Goal: Information Seeking & Learning: Learn about a topic

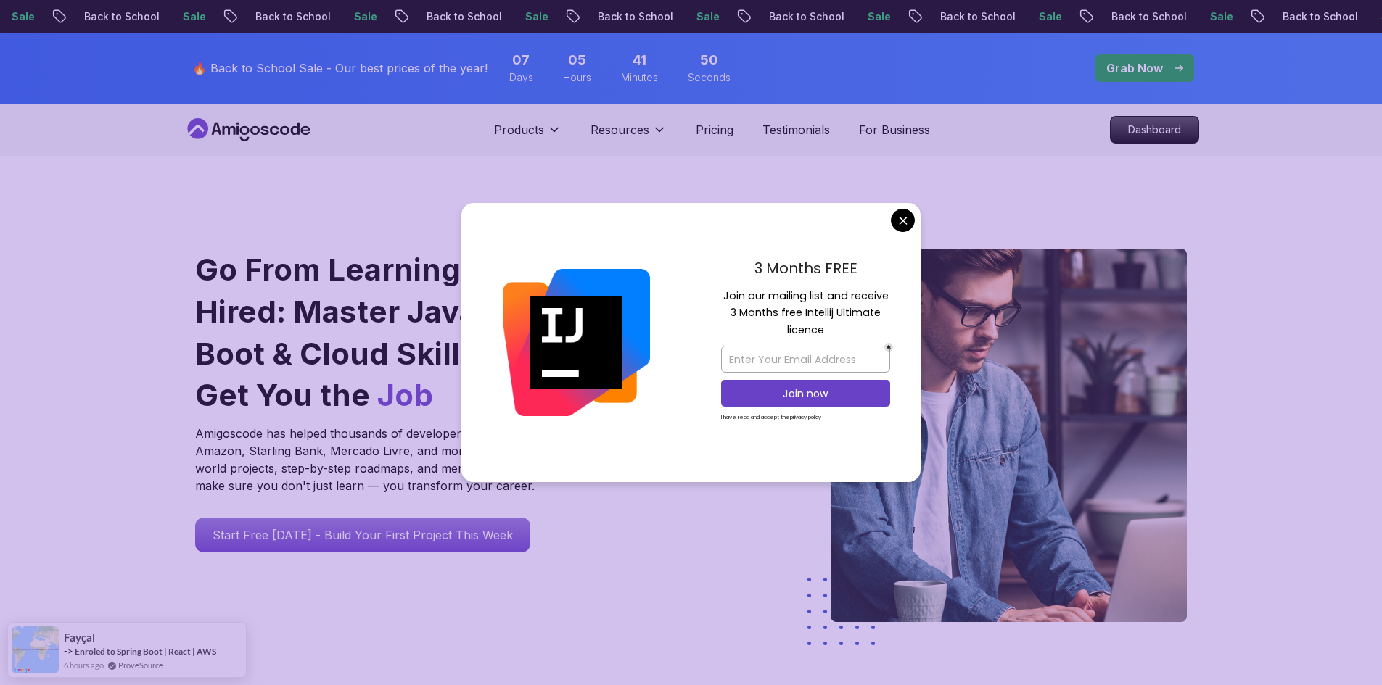
drag, startPoint x: 893, startPoint y: 222, endPoint x: 956, endPoint y: 197, distance: 67.1
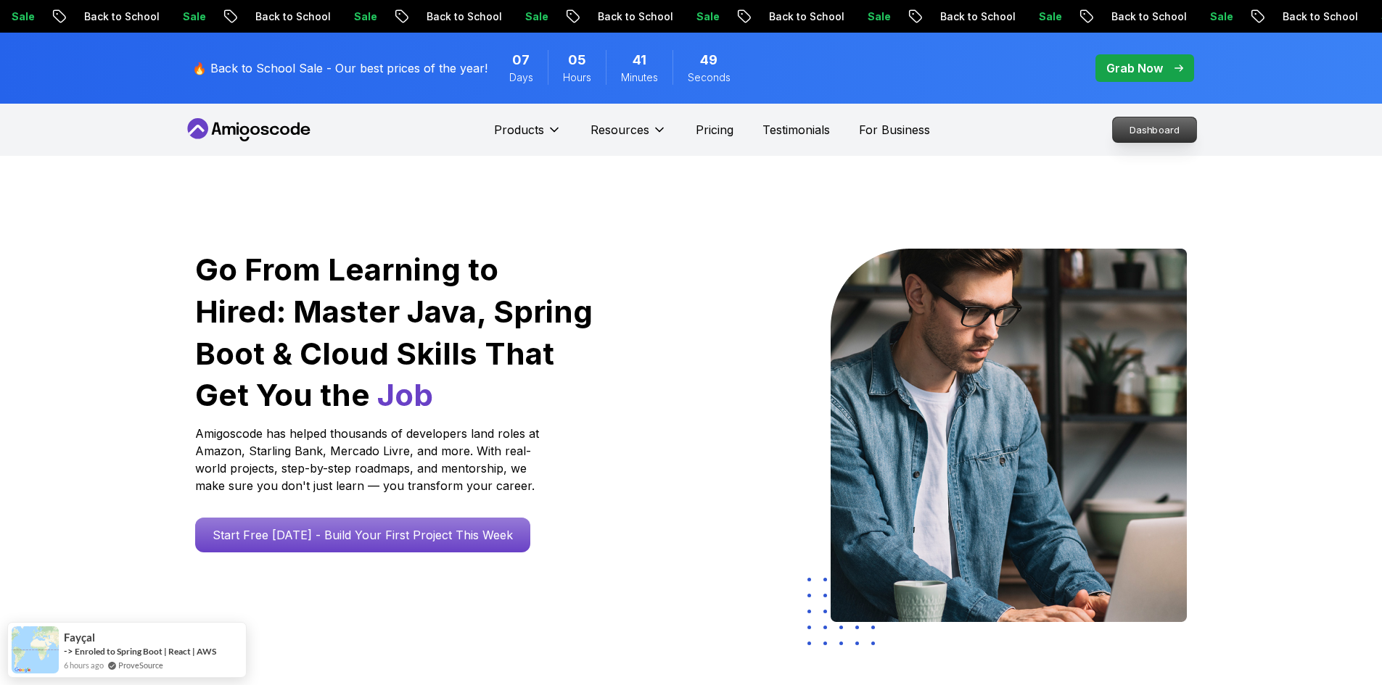
click at [1131, 139] on p "Dashboard" at bounding box center [1154, 129] width 83 height 25
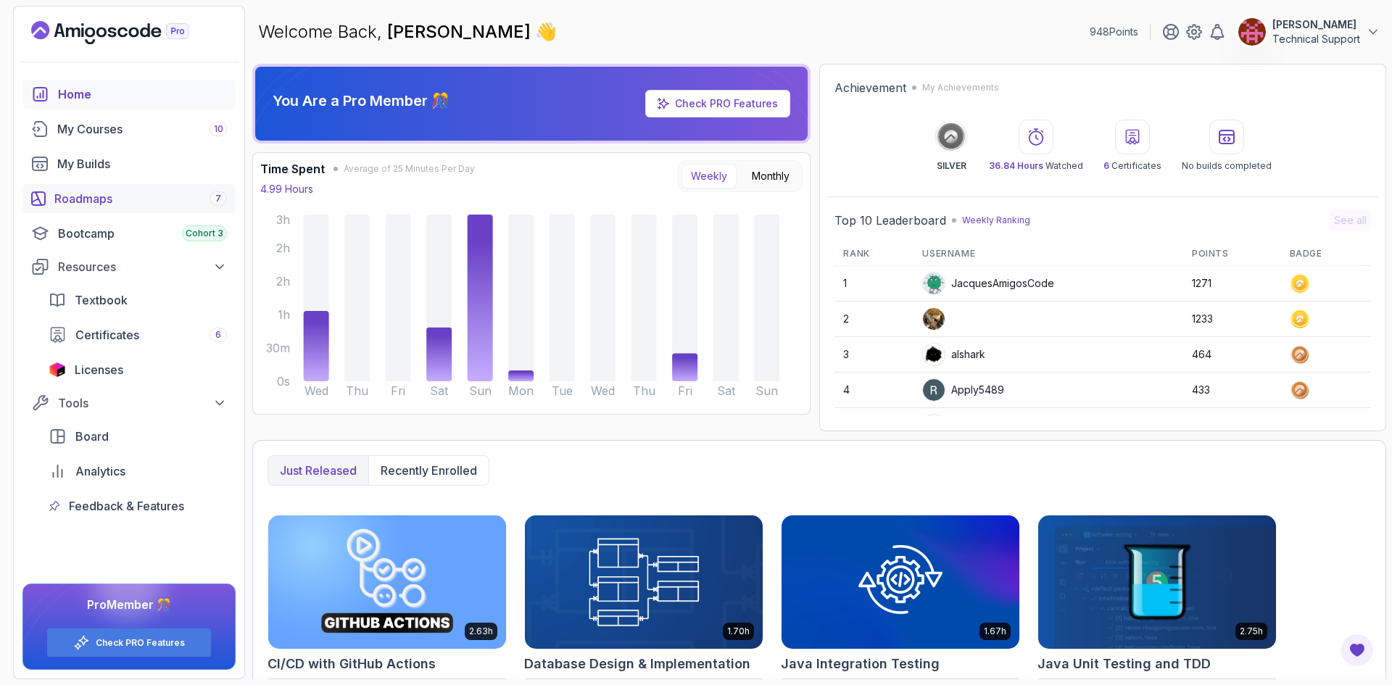
click at [117, 200] on div "Roadmaps 7" at bounding box center [140, 198] width 173 height 17
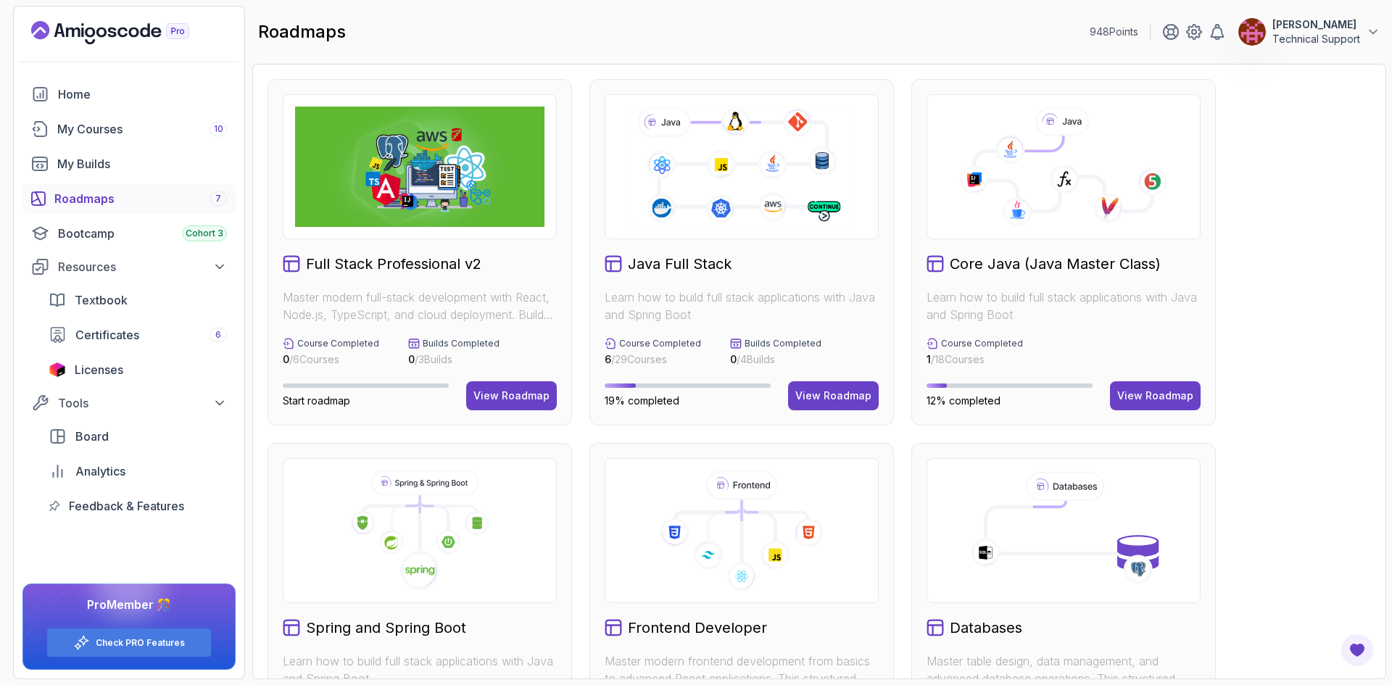
scroll to position [145, 0]
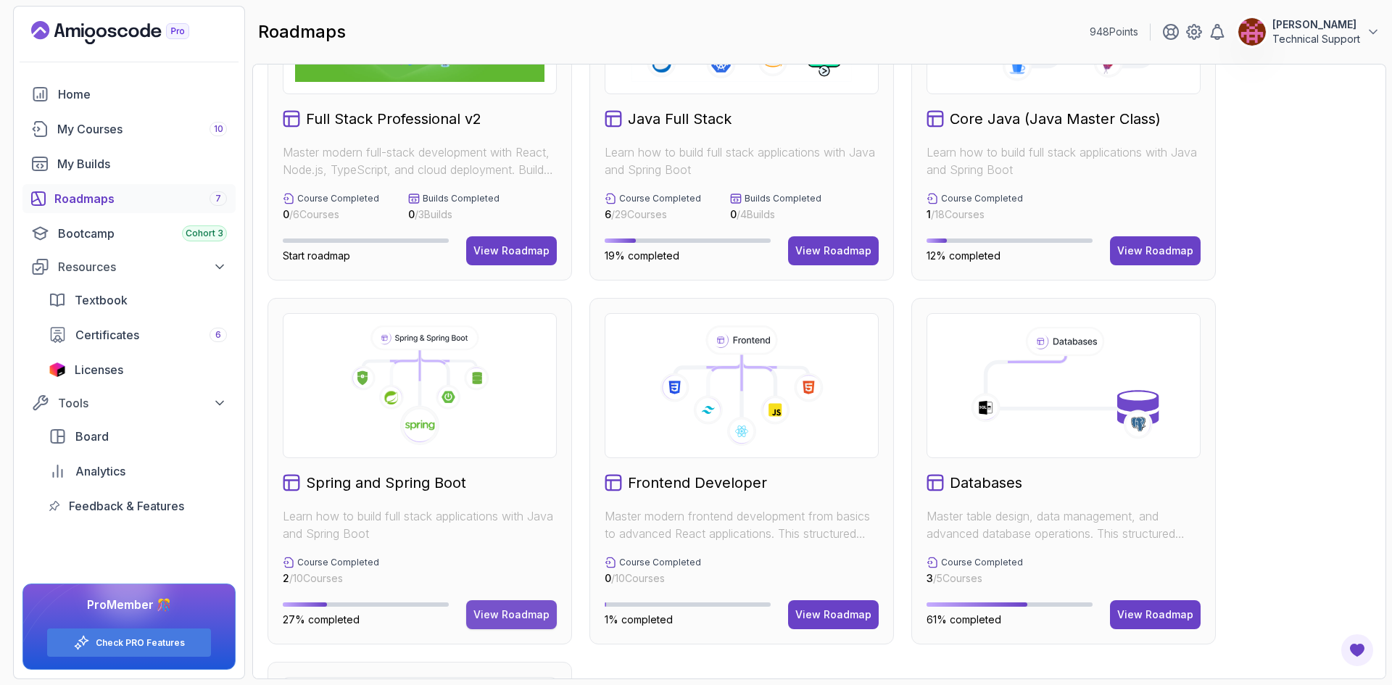
click at [537, 616] on div "View Roadmap" at bounding box center [512, 615] width 76 height 15
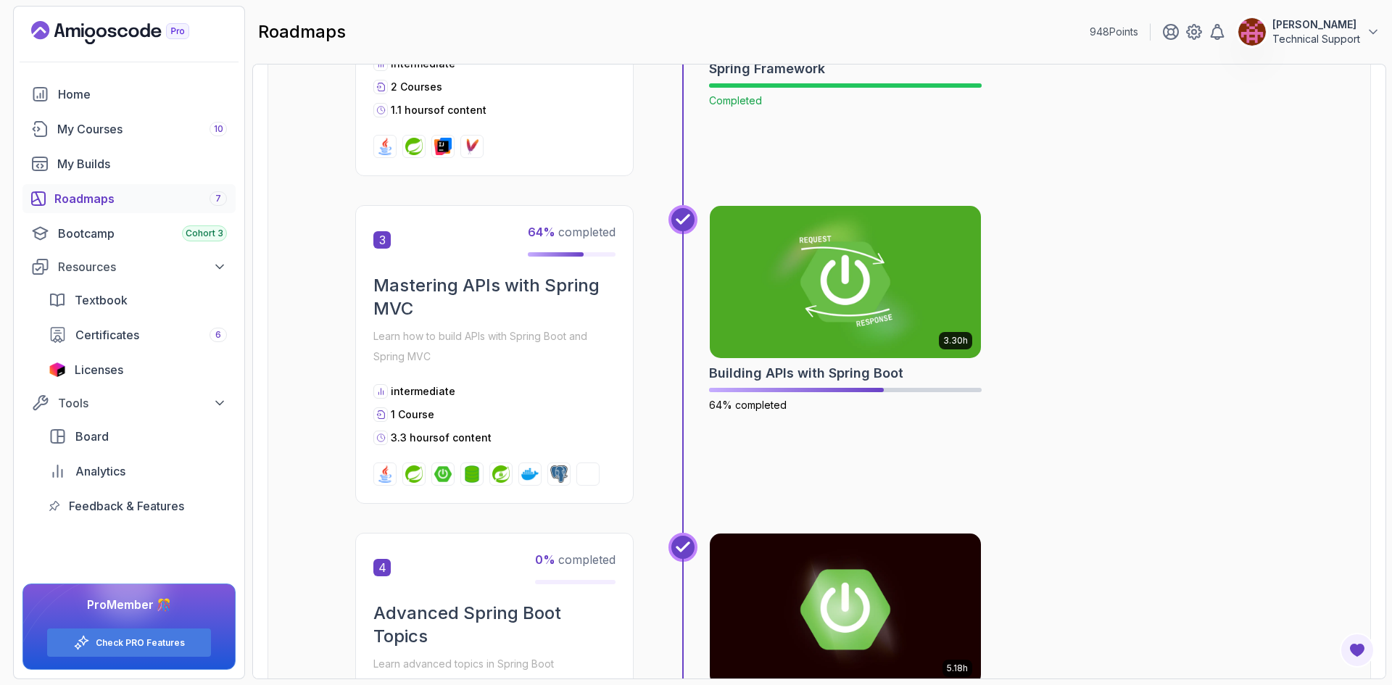
scroll to position [812, 0]
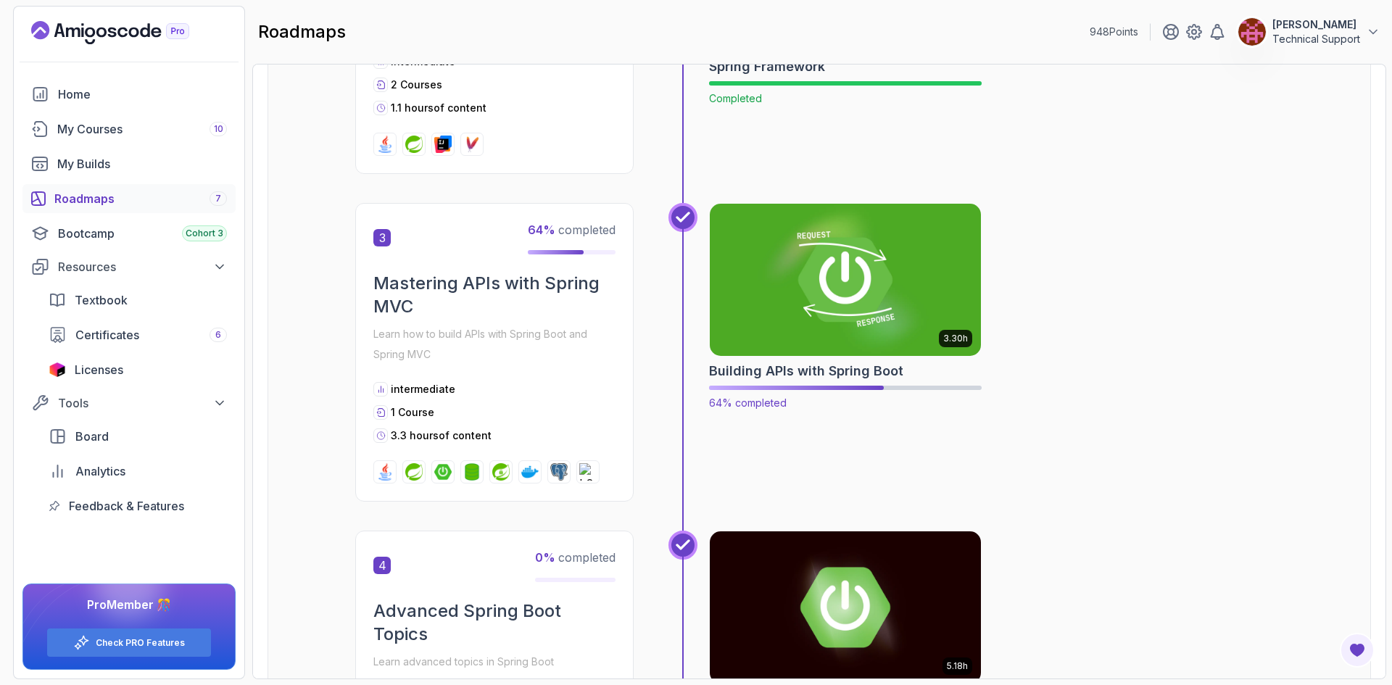
click at [783, 297] on img at bounding box center [845, 280] width 285 height 160
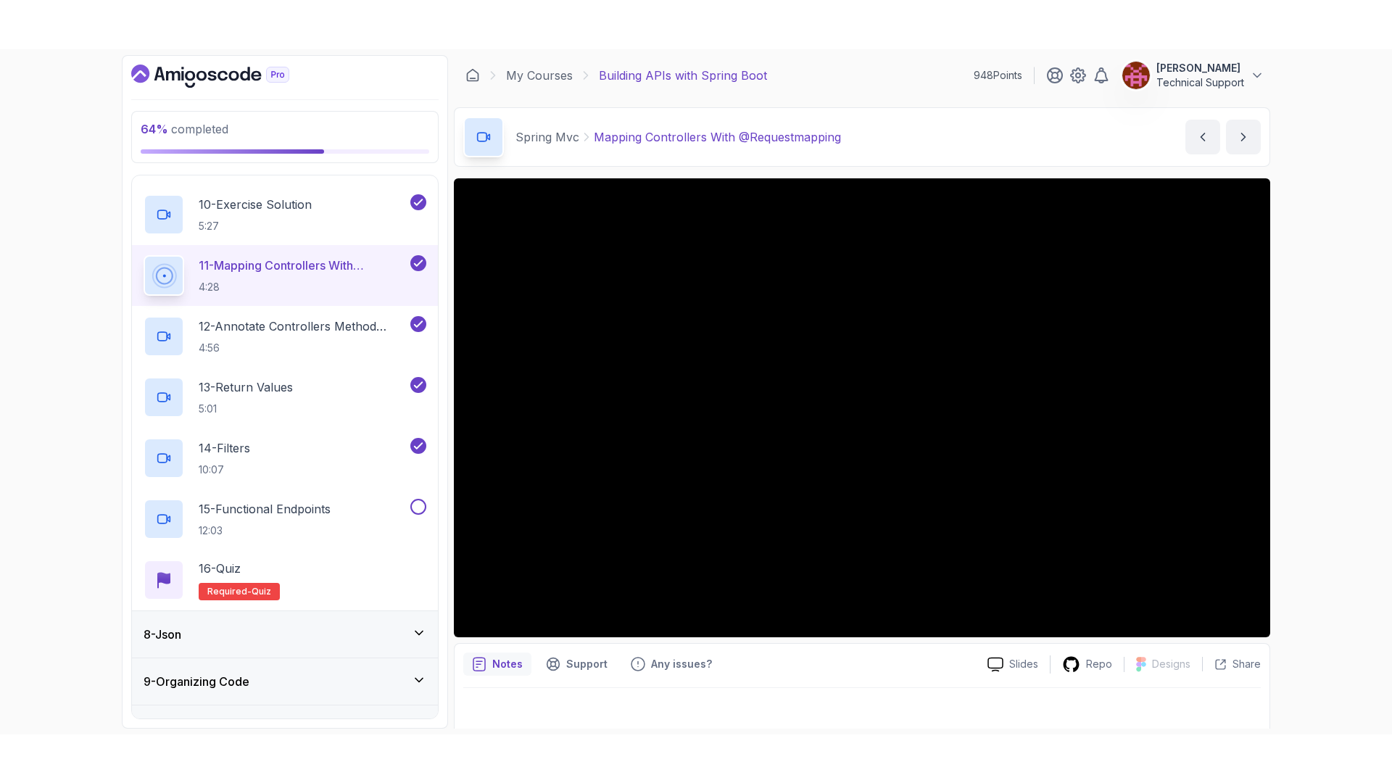
scroll to position [870, 0]
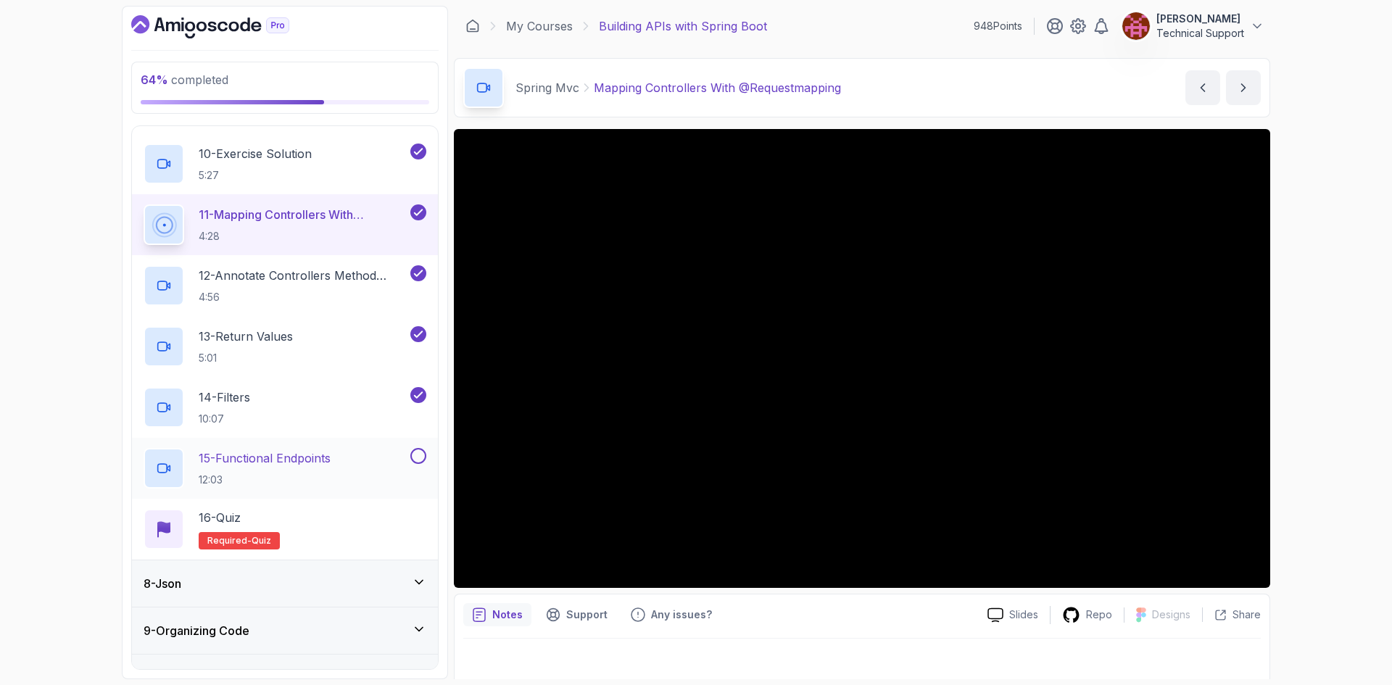
click at [375, 455] on div "15 - Functional Endpoints 12:03" at bounding box center [276, 468] width 264 height 41
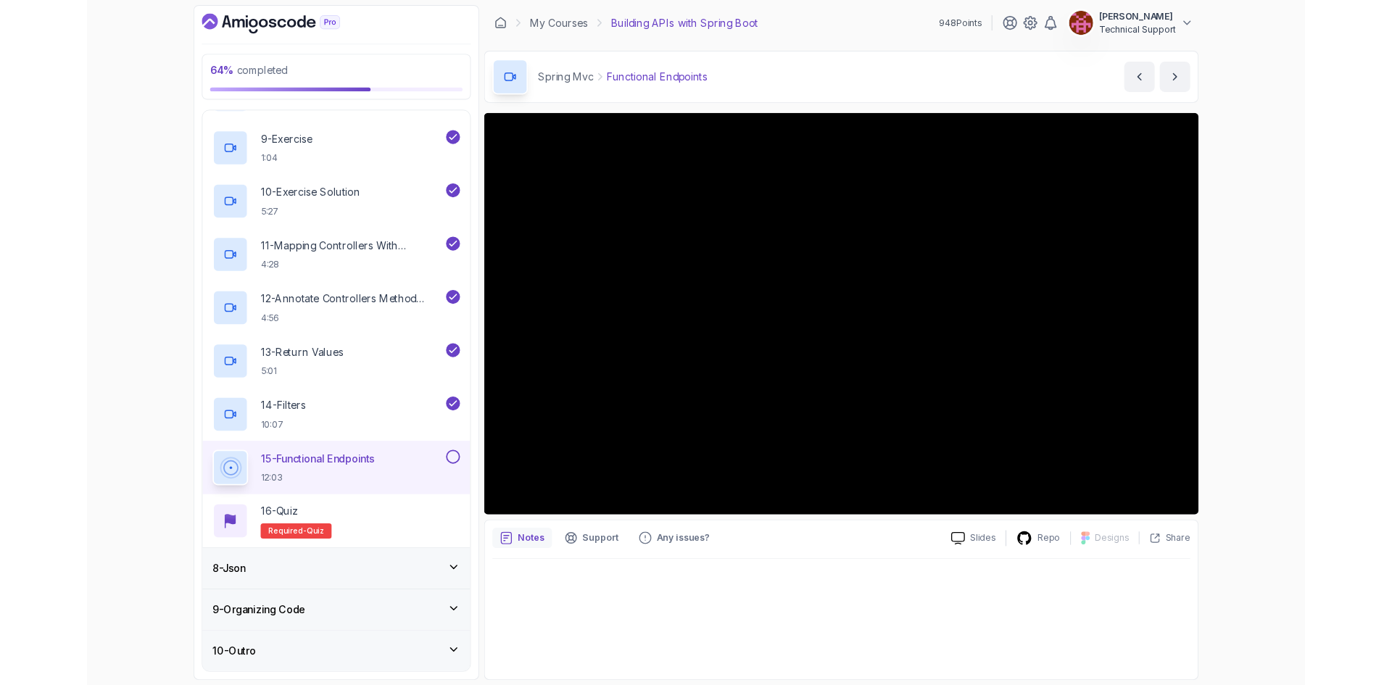
scroll to position [870, 0]
